Goal: Task Accomplishment & Management: Manage account settings

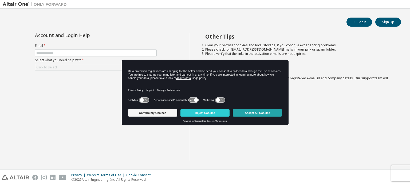
click at [254, 114] on button "Accept All Cookies" at bounding box center [257, 112] width 49 height 7
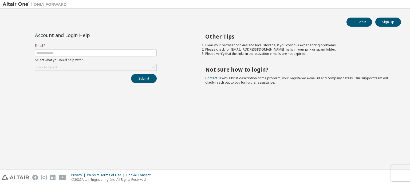
click at [78, 63] on form "Email * Select what you need help with * Click to select" at bounding box center [96, 57] width 122 height 27
click at [75, 51] on input "text" at bounding box center [95, 53] width 119 height 4
type input "**********"
click at [60, 67] on div "Click to select" at bounding box center [95, 67] width 121 height 6
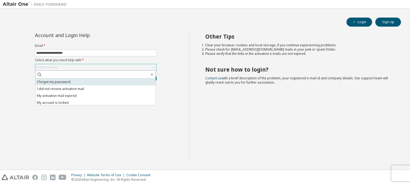
click at [58, 81] on li "I forgot my password" at bounding box center [95, 82] width 120 height 7
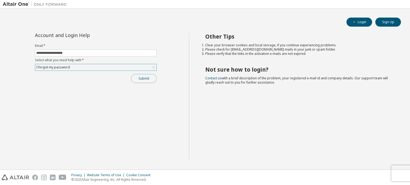
click at [142, 78] on button "Submit" at bounding box center [144, 78] width 26 height 9
click at [363, 24] on button "Login" at bounding box center [359, 22] width 26 height 9
